Goal: Transaction & Acquisition: Purchase product/service

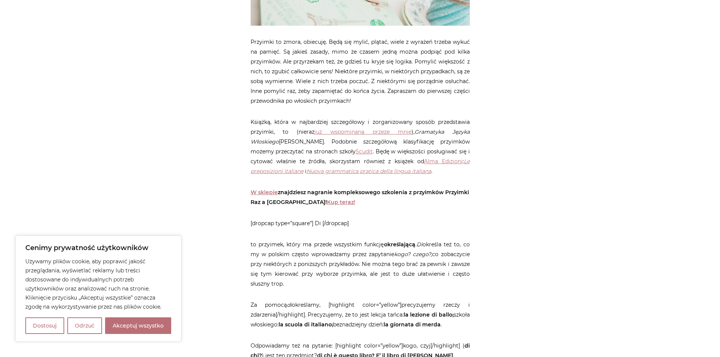
scroll to position [274, 0]
click at [152, 325] on button "Akceptuj wszystko" at bounding box center [138, 325] width 66 height 17
checkbox input "true"
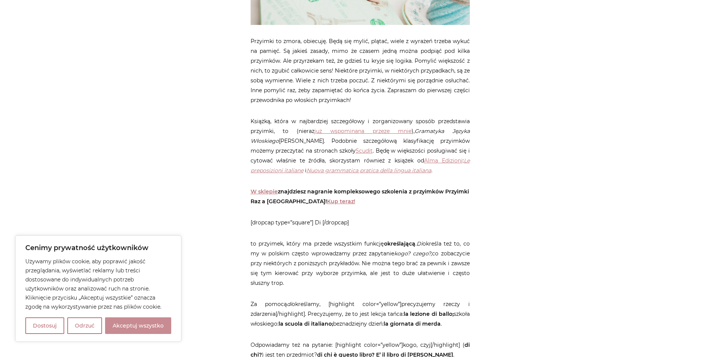
checkbox input "true"
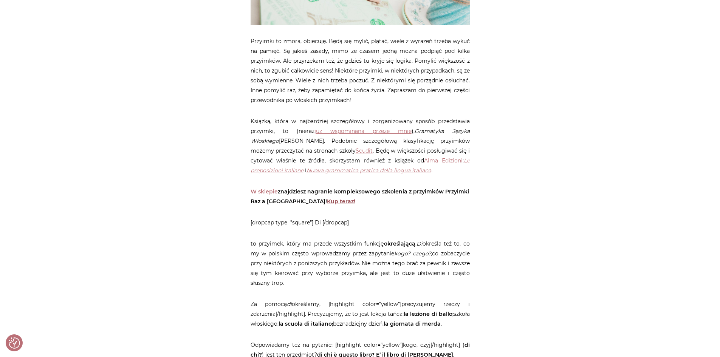
click at [327, 205] on link "Kup teraz!" at bounding box center [341, 201] width 28 height 7
